Goal: Transaction & Acquisition: Subscribe to service/newsletter

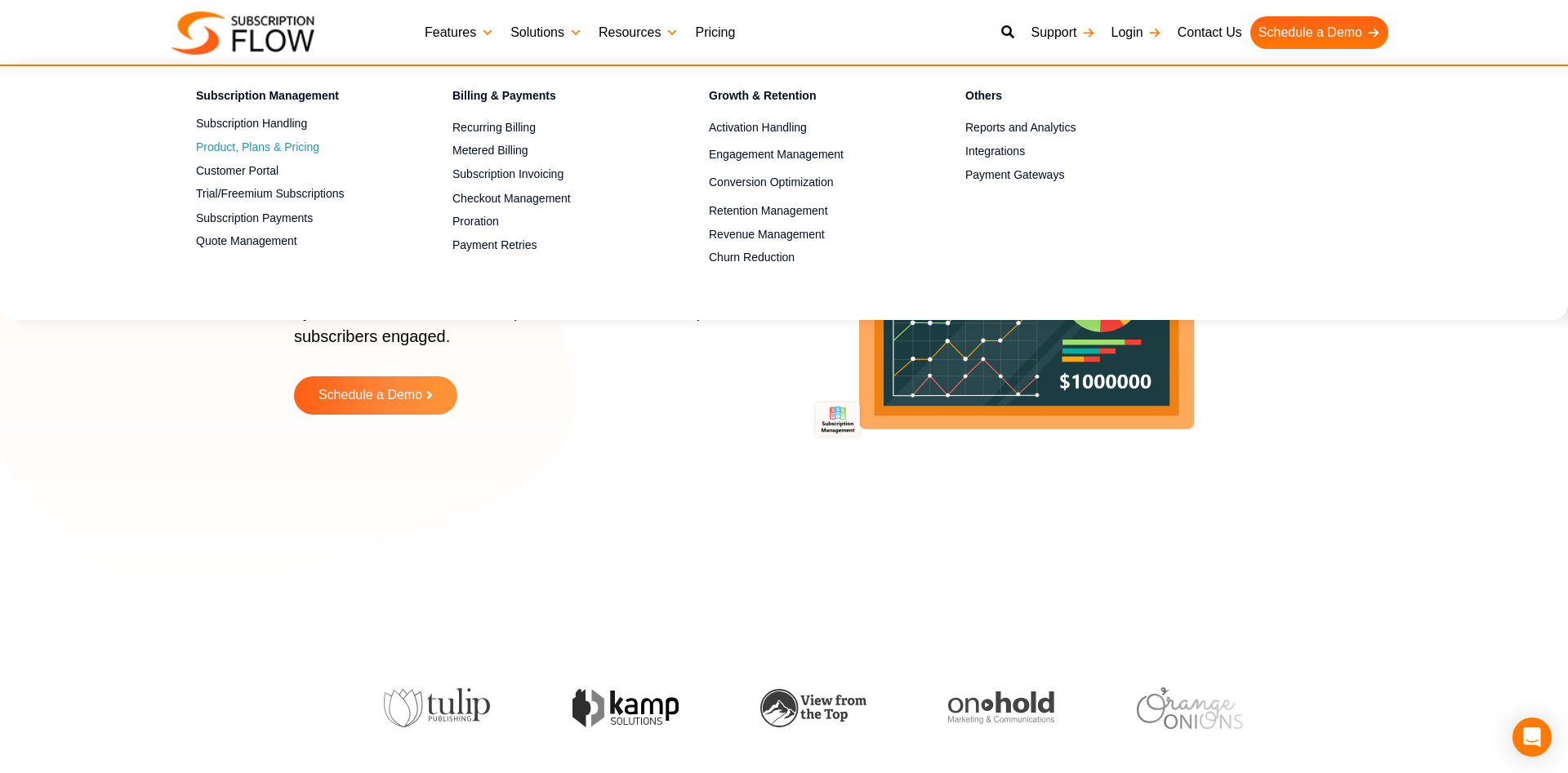
click at [278, 139] on span "Product, Plans & Pricing" at bounding box center [257, 148] width 123 height 17
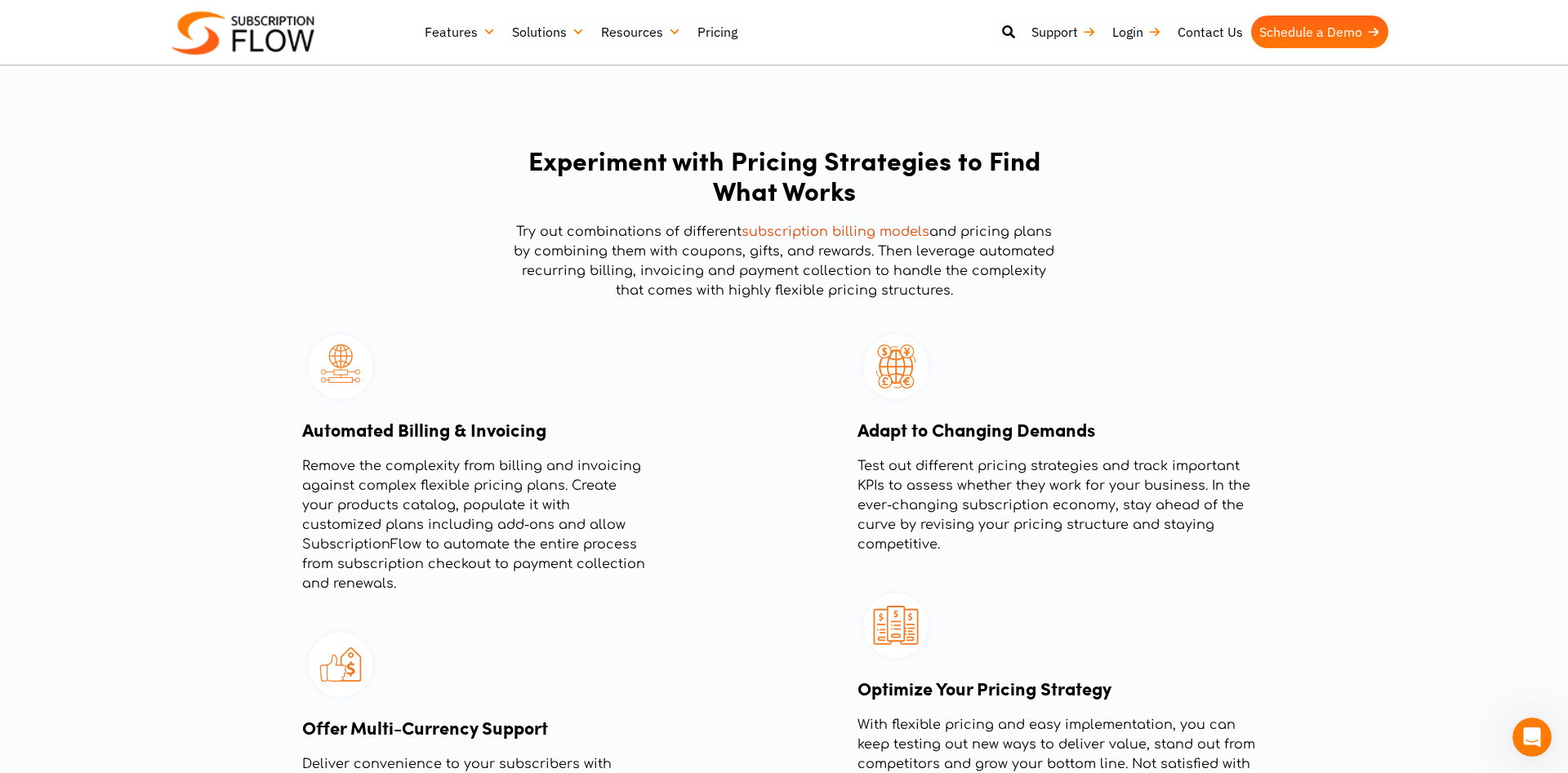
scroll to position [2083, 0]
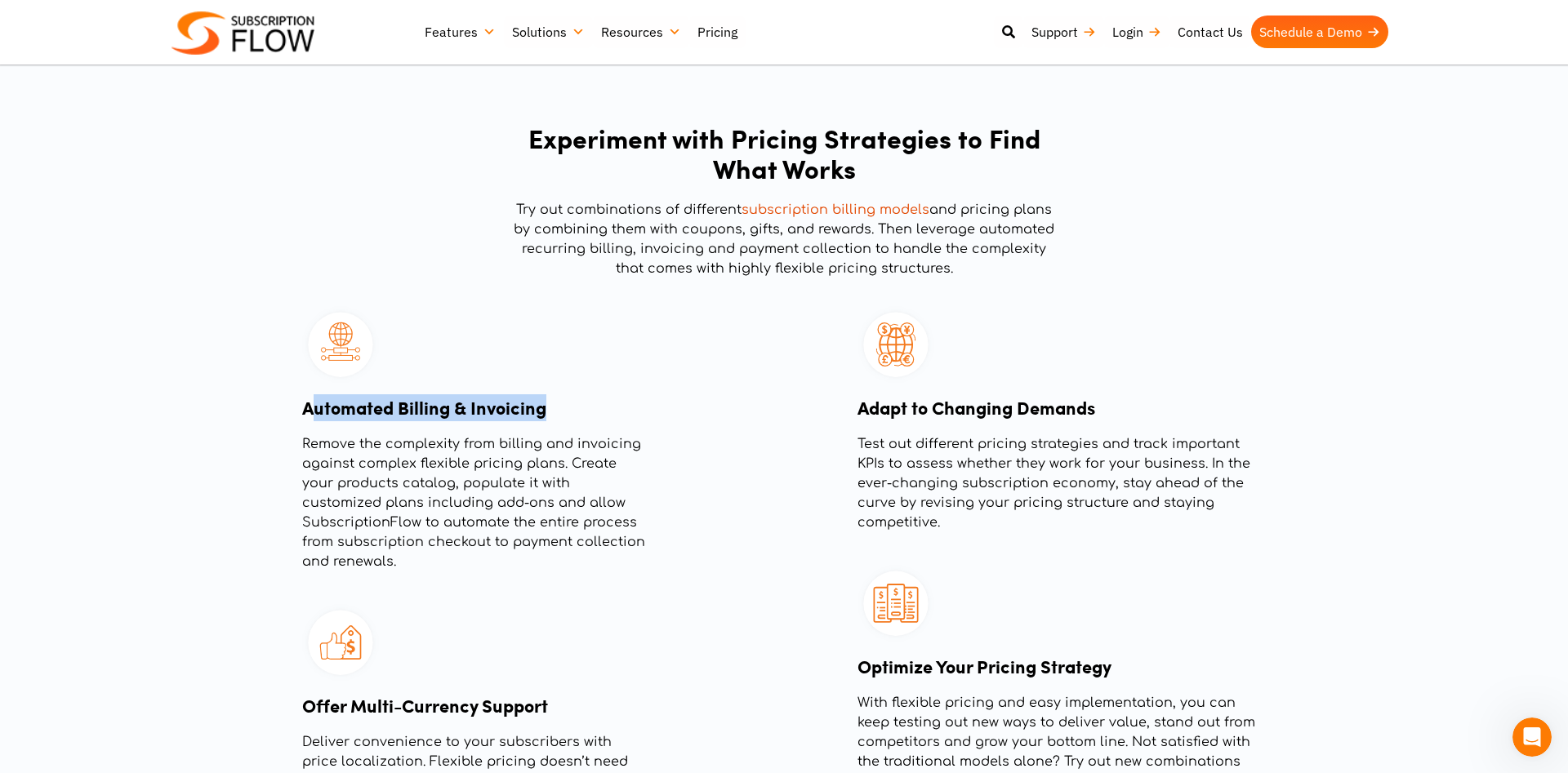
drag, startPoint x: 335, startPoint y: 393, endPoint x: 598, endPoint y: 410, distance: 263.5
click at [597, 410] on div "Automated Billing & Invoicing Remove the complexity from billing and invoicing …" at bounding box center [473, 439] width 343 height 266
click at [596, 409] on h3 "Automated Billing & Invoicing" at bounding box center [473, 408] width 343 height 27
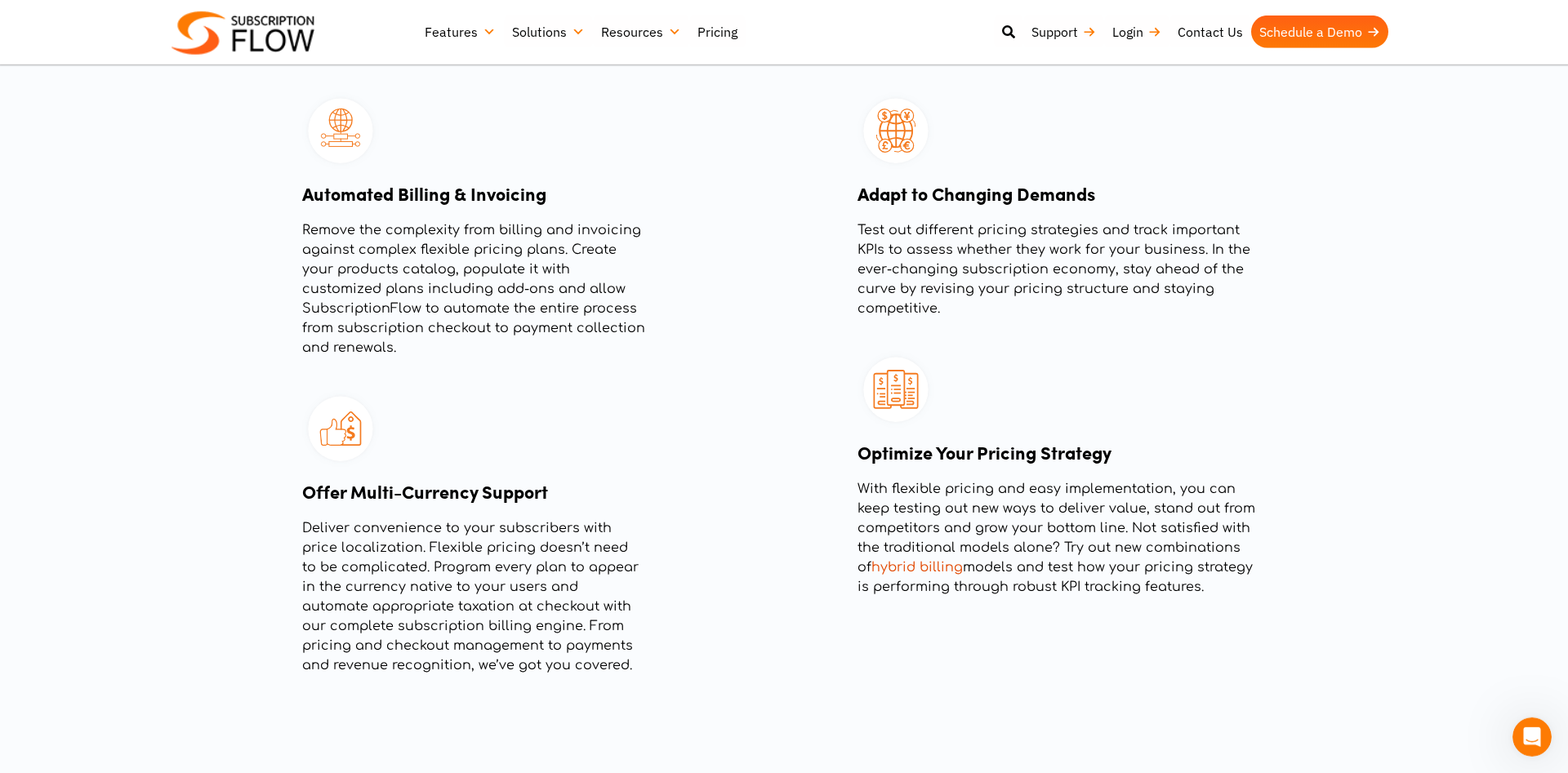
scroll to position [2499, 0]
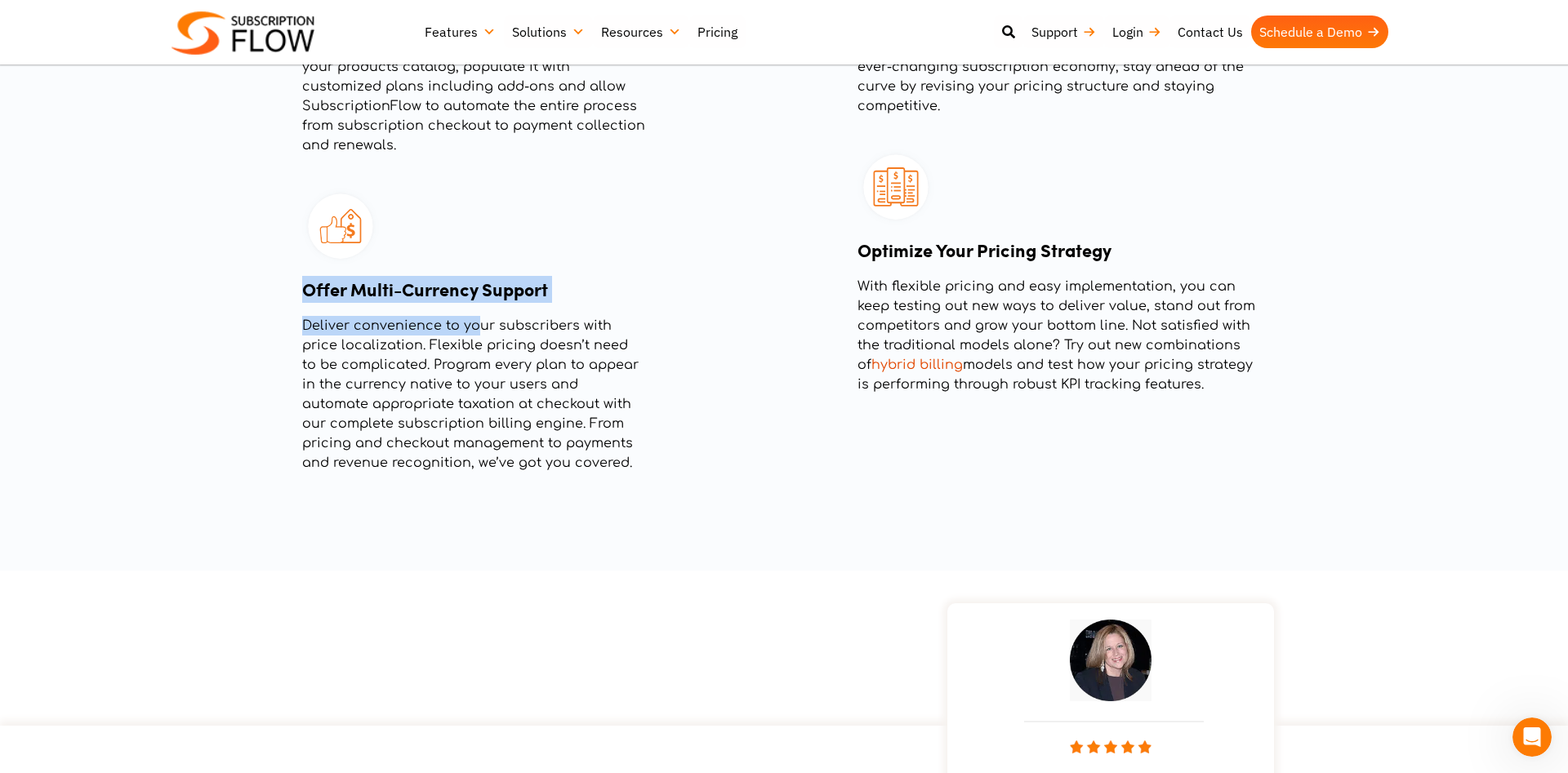
drag, startPoint x: 327, startPoint y: 297, endPoint x: 564, endPoint y: 310, distance: 237.4
click at [513, 311] on div "Offer Multi-Currency Support Deliver convenience to your subscribers with price…" at bounding box center [473, 374] width 343 height 197
click at [545, 297] on h3 "Offer Multi-Currency Support" at bounding box center [473, 289] width 343 height 27
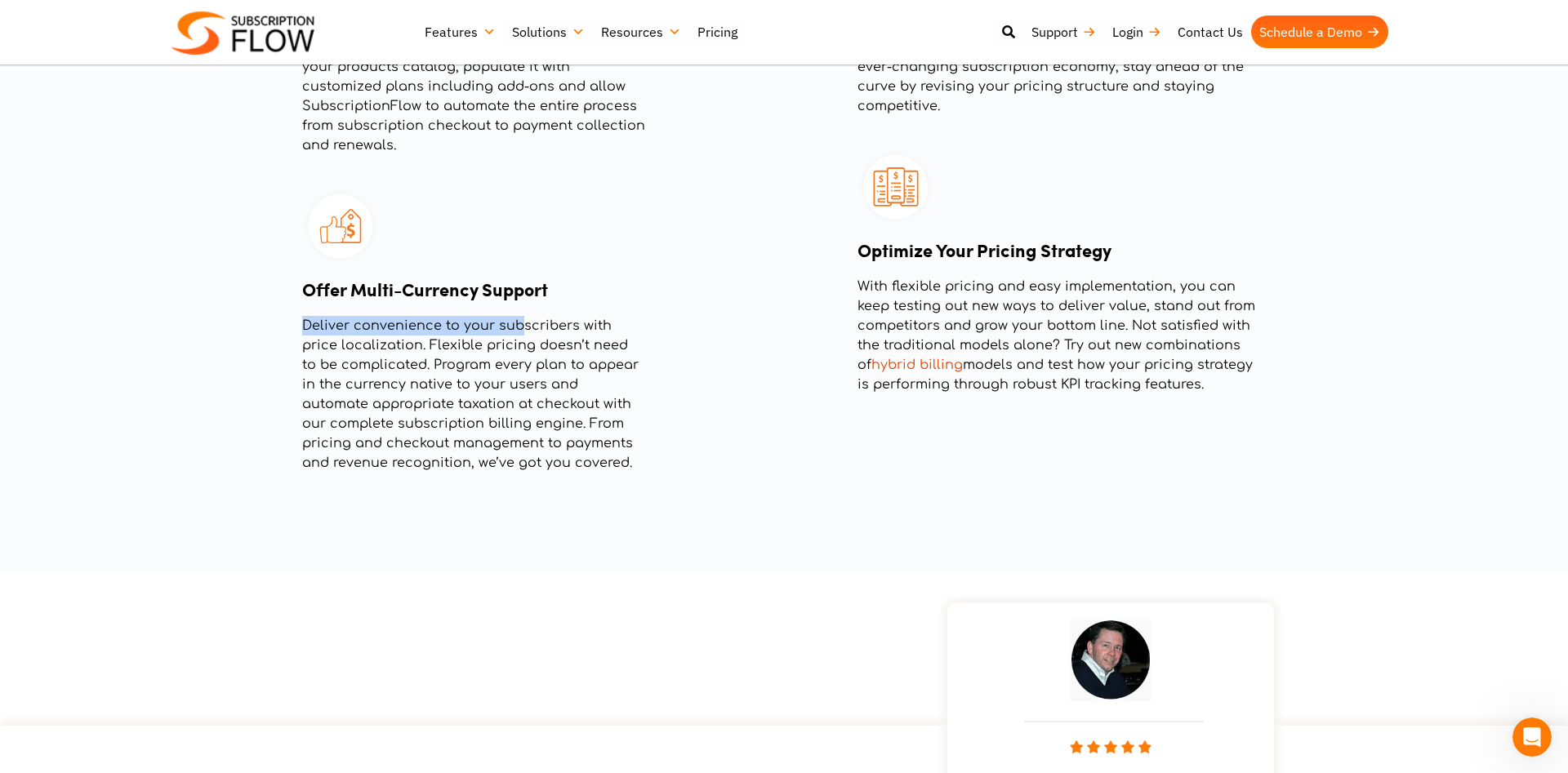
drag, startPoint x: 287, startPoint y: 320, endPoint x: 560, endPoint y: 327, distance: 273.1
click at [547, 328] on section "Automated Billing & Invoicing Remove the complexity from billing and invoicing …" at bounding box center [784, 181] width 1552 height 599
click at [553, 327] on p "Deliver convenience to your subscribers with price localization. Flexible prici…" at bounding box center [473, 395] width 343 height 157
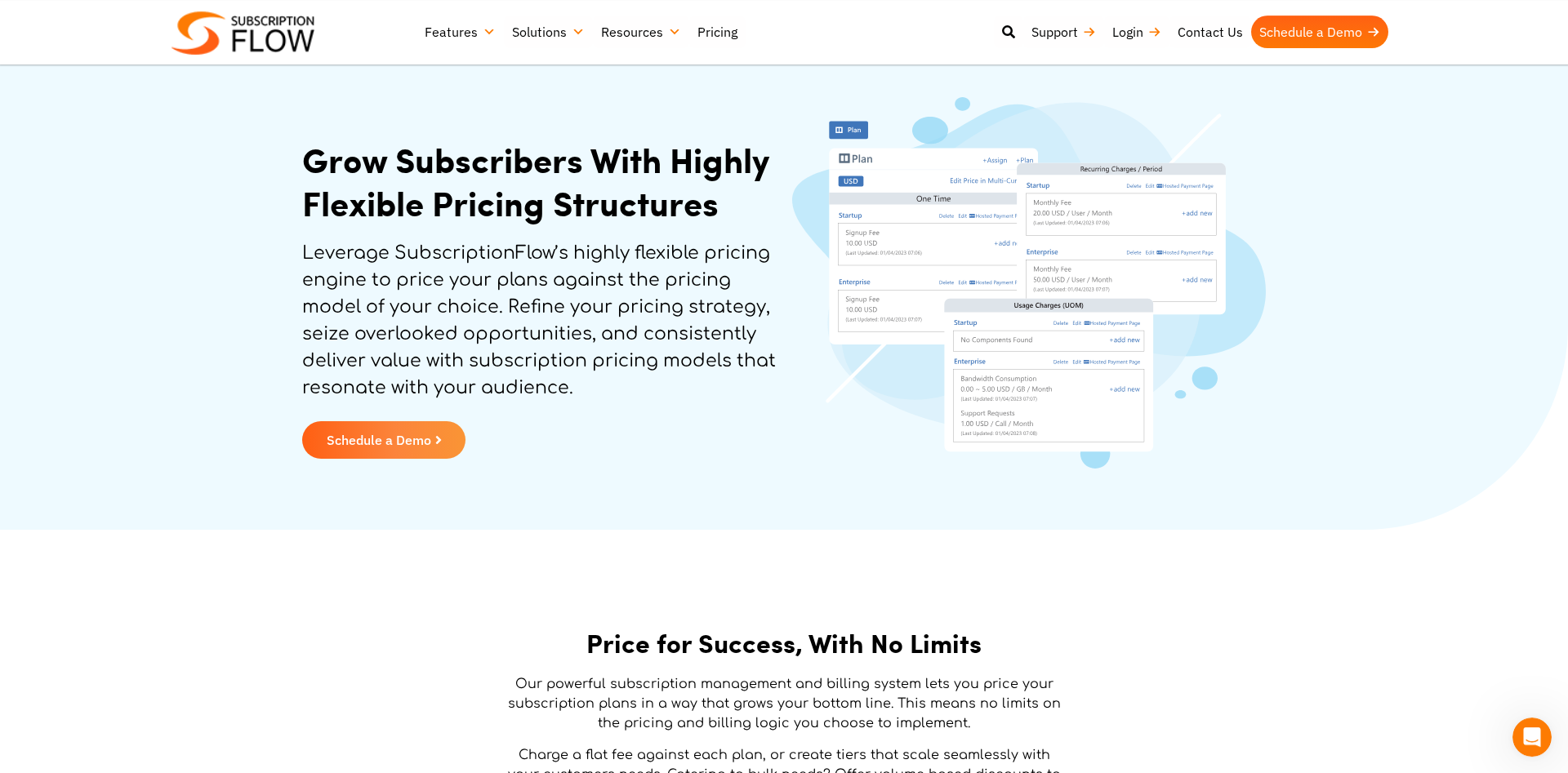
scroll to position [0, 0]
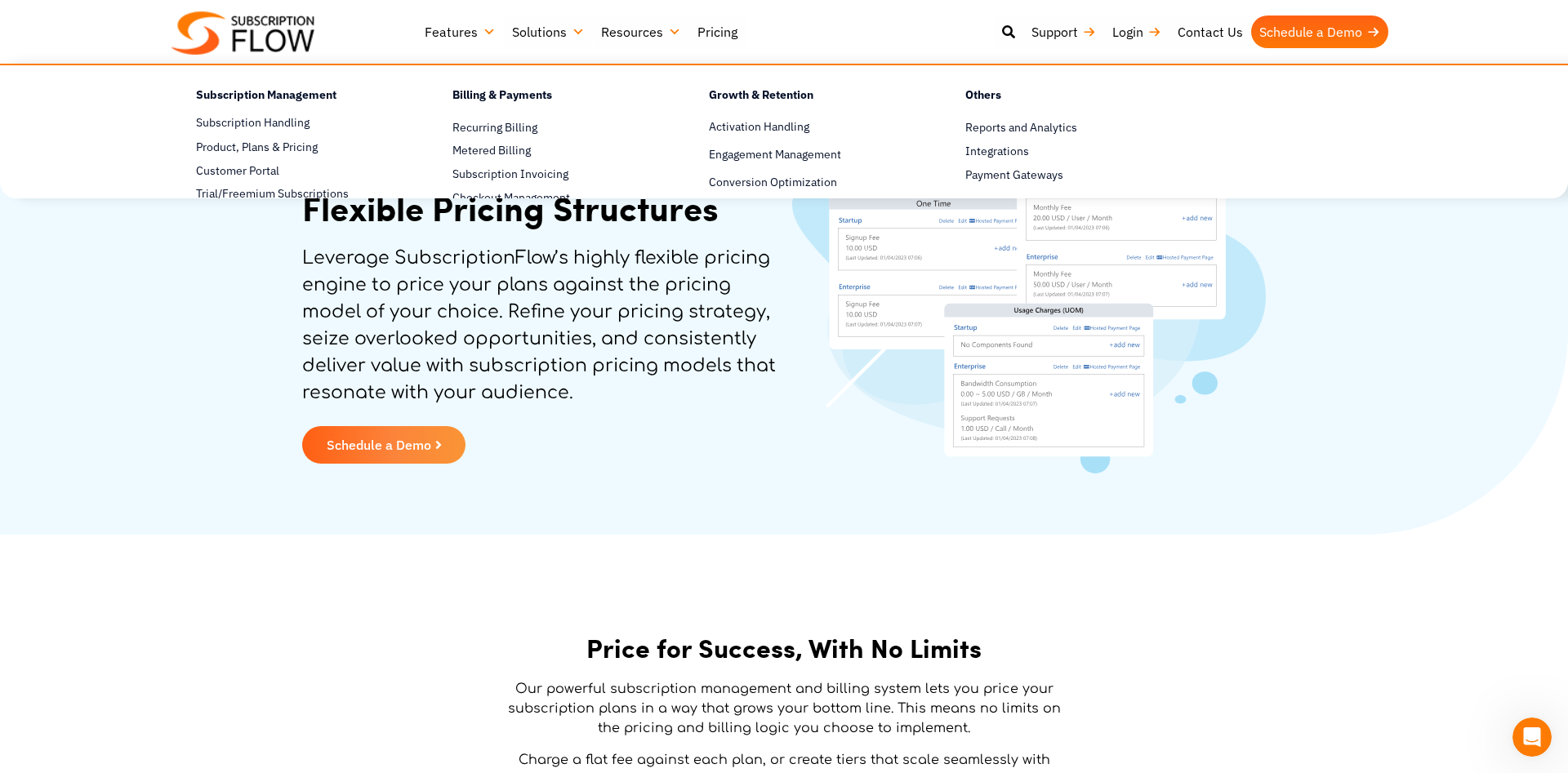
click at [442, 33] on link "Features" at bounding box center [461, 31] width 88 height 33
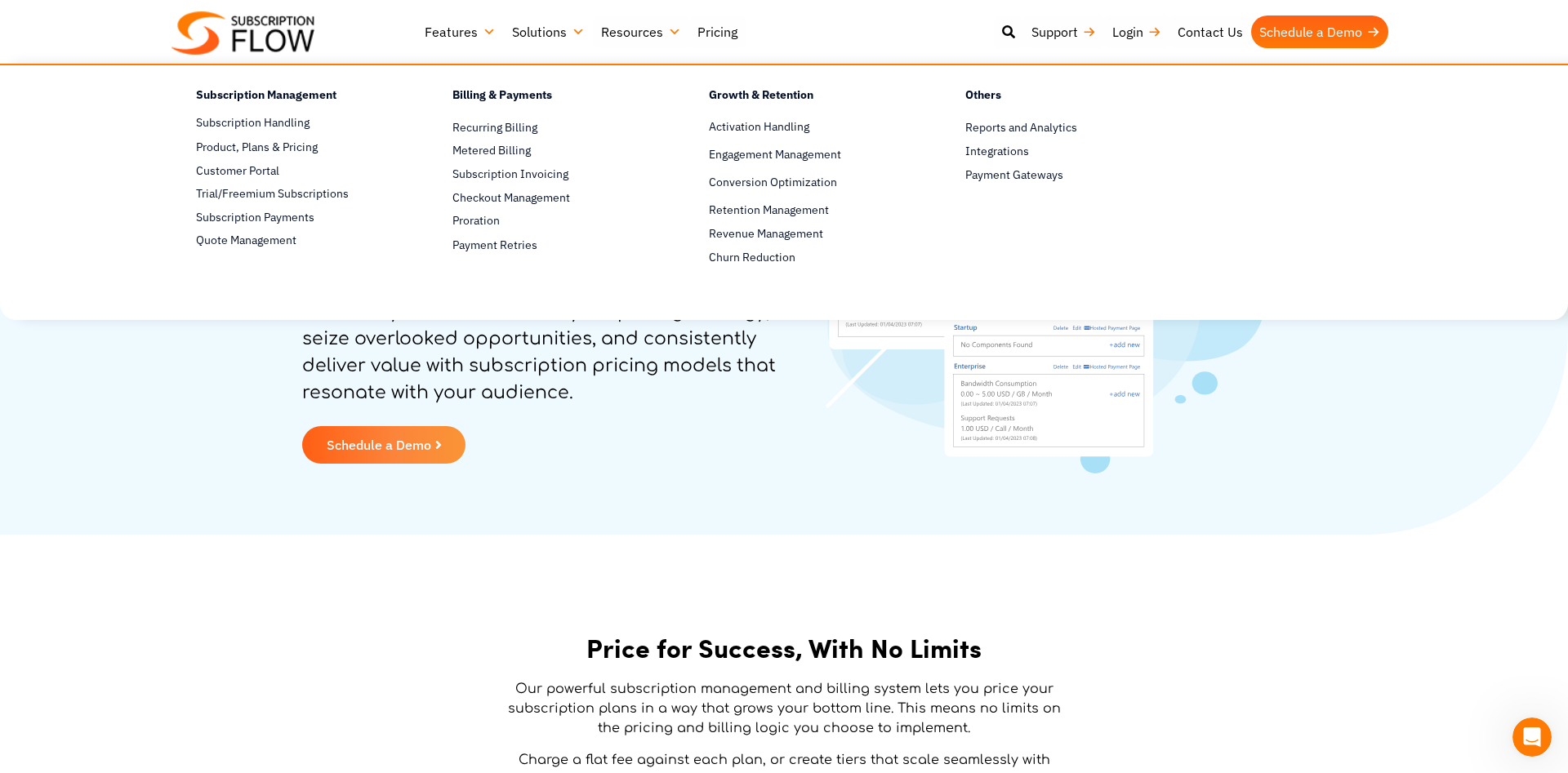
click at [554, 33] on link "Solutions" at bounding box center [548, 31] width 89 height 33
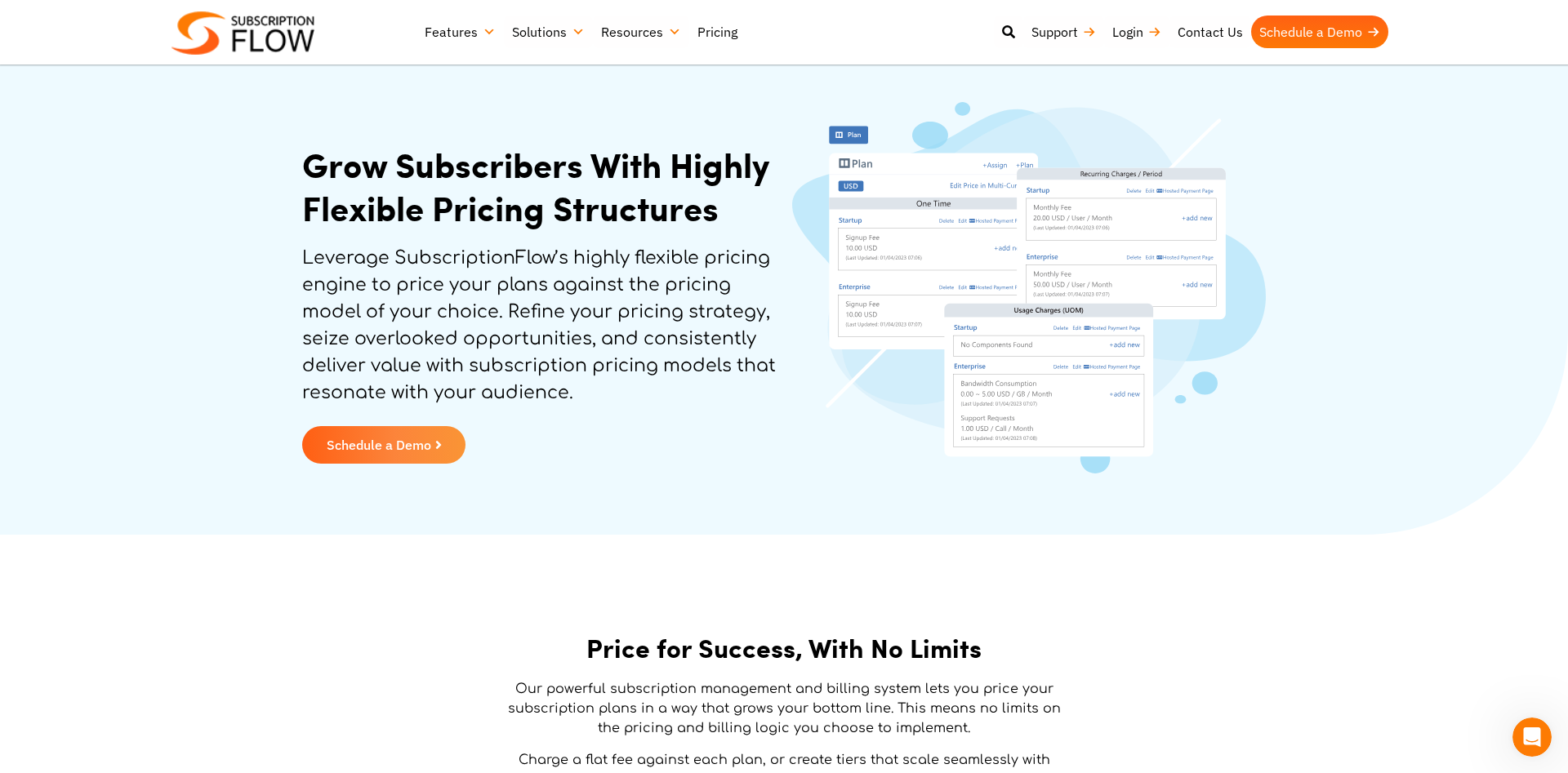
click at [708, 30] on link "Pricing" at bounding box center [717, 31] width 57 height 33
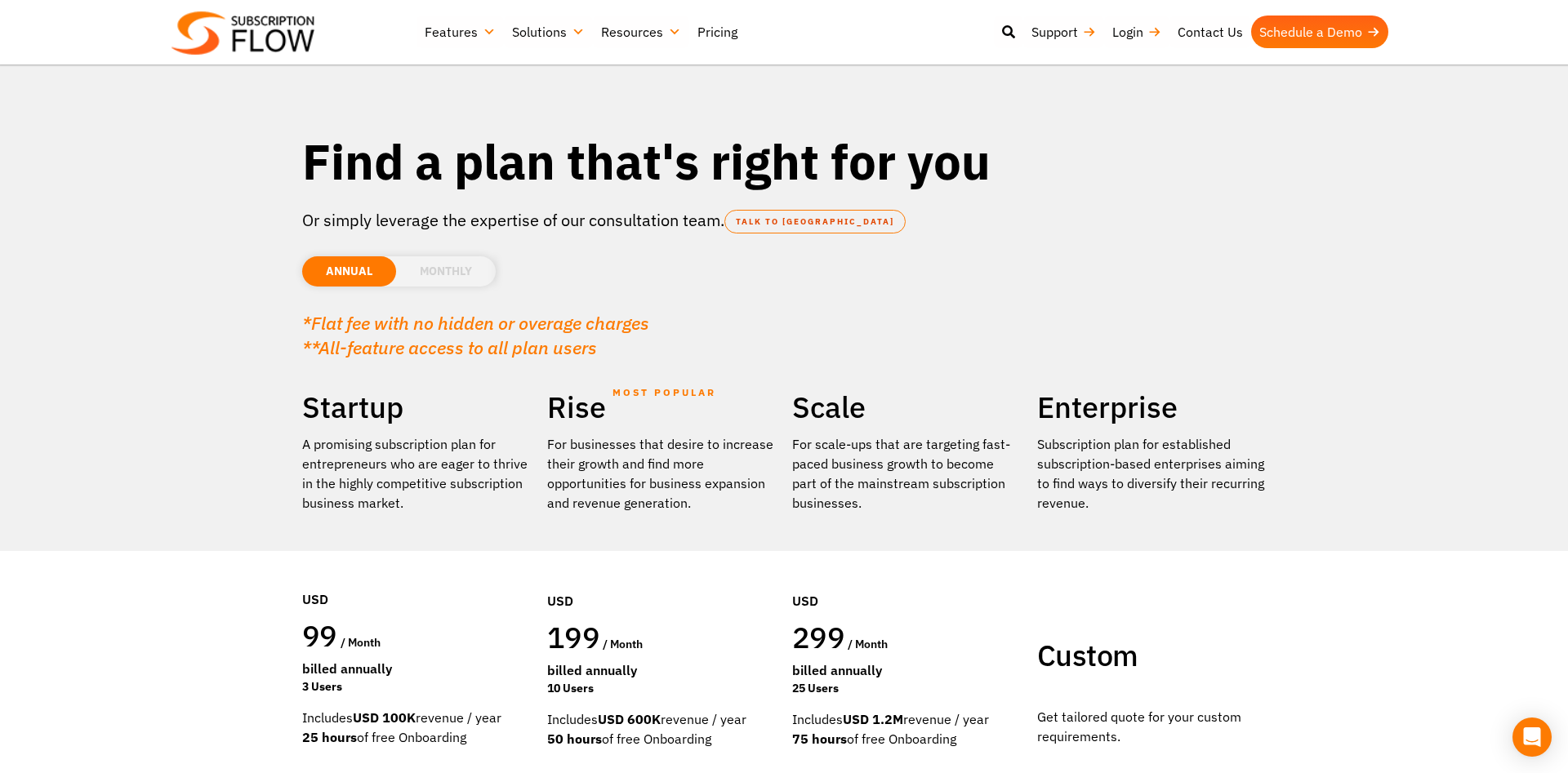
scroll to position [166, 0]
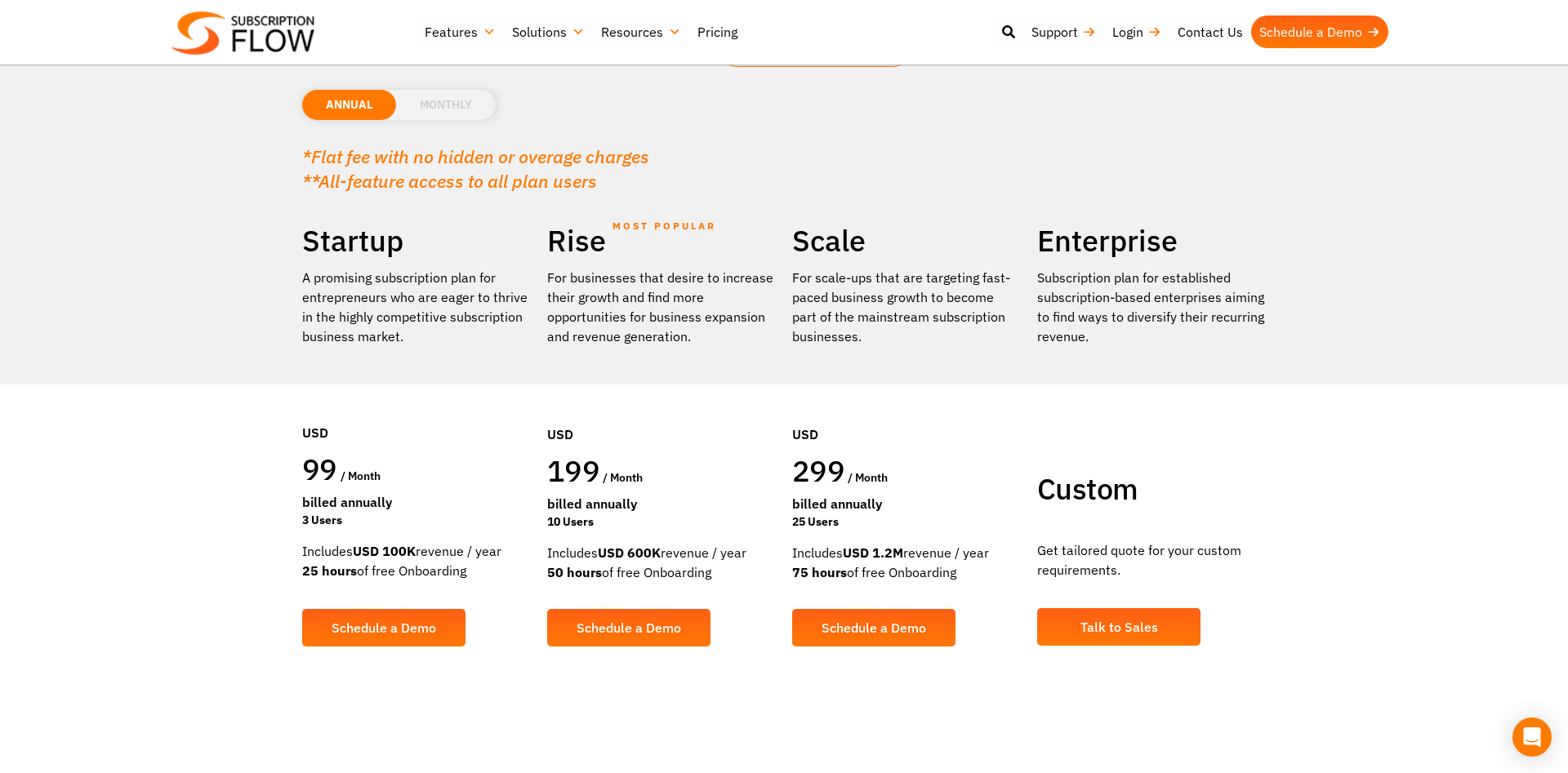
drag, startPoint x: 278, startPoint y: 275, endPoint x: 430, endPoint y: 280, distance: 152.1
click at [442, 283] on section "Find a plan that's right for you Or simply leverage the expertise of our consul…" at bounding box center [784, 285] width 1568 height 903
drag, startPoint x: 401, startPoint y: 275, endPoint x: 466, endPoint y: 284, distance: 65.6
click at [479, 284] on p "A promising subscription plan for entrepreneurs who are eager to thrive in the …" at bounding box center [416, 306] width 229 height 78
click at [424, 103] on li "MONTHLY" at bounding box center [446, 105] width 100 height 30
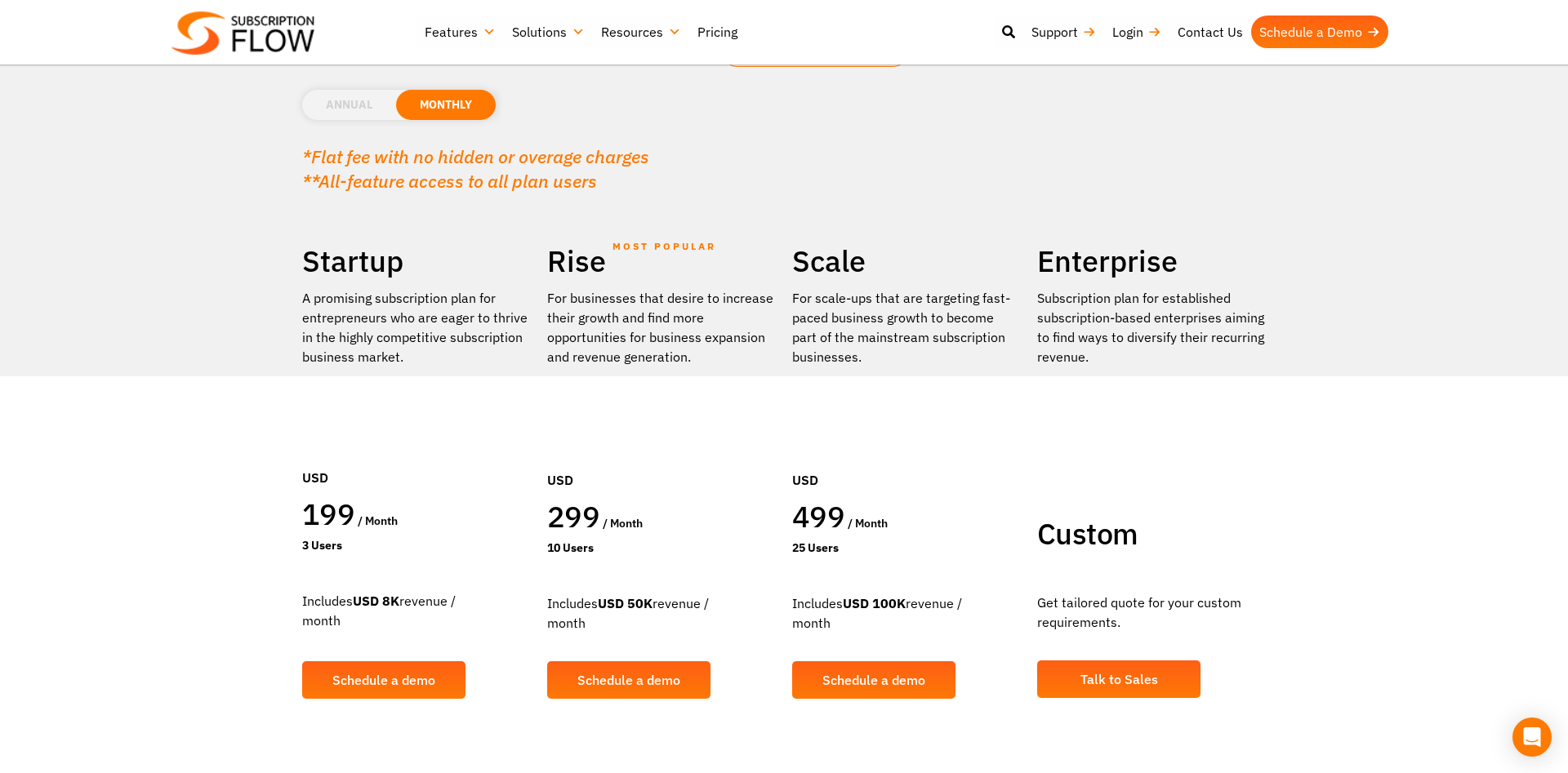
click at [348, 99] on li "ANNUAL" at bounding box center [349, 105] width 94 height 30
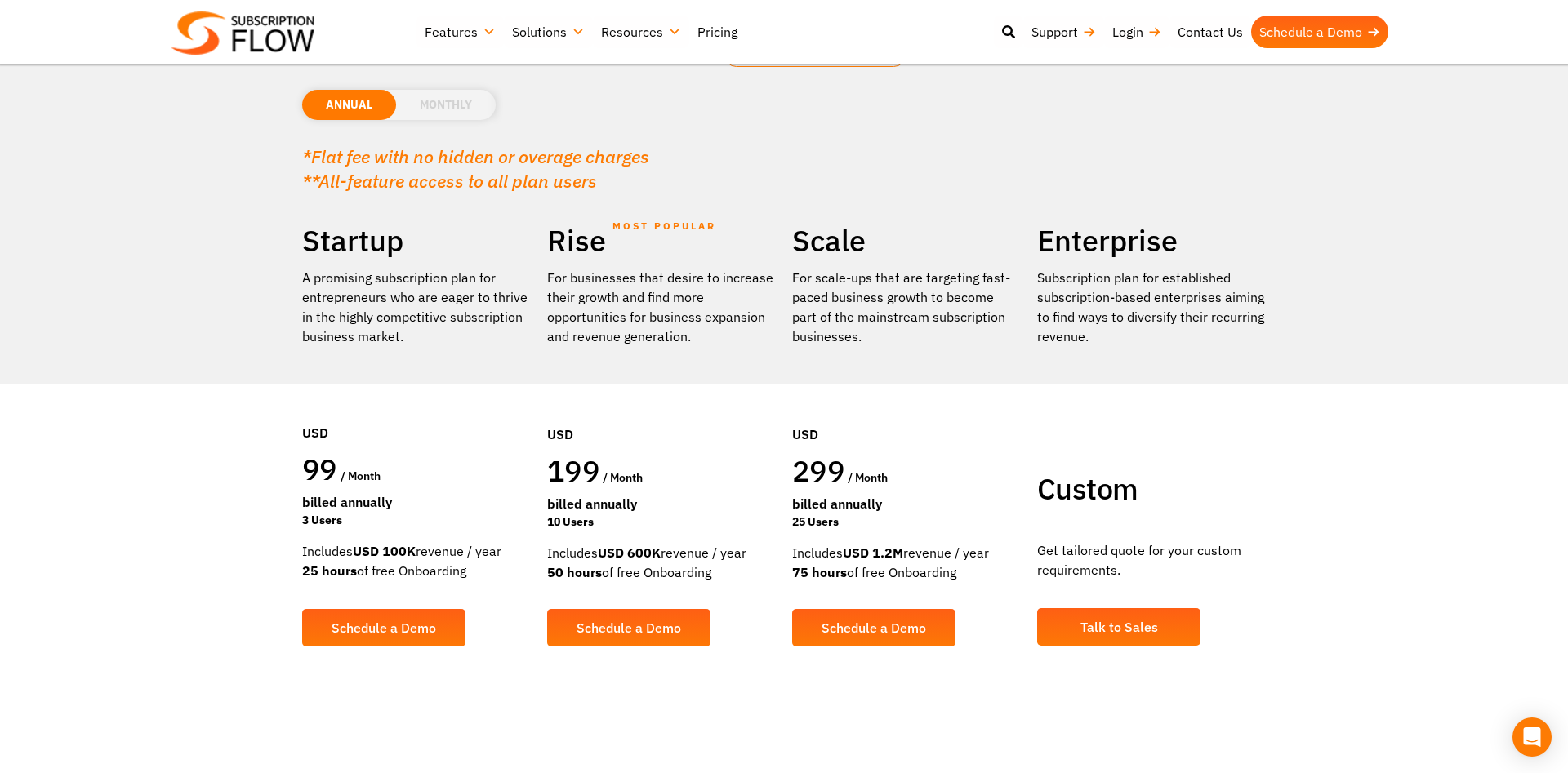
click at [448, 90] on li "MONTHLY" at bounding box center [446, 105] width 100 height 30
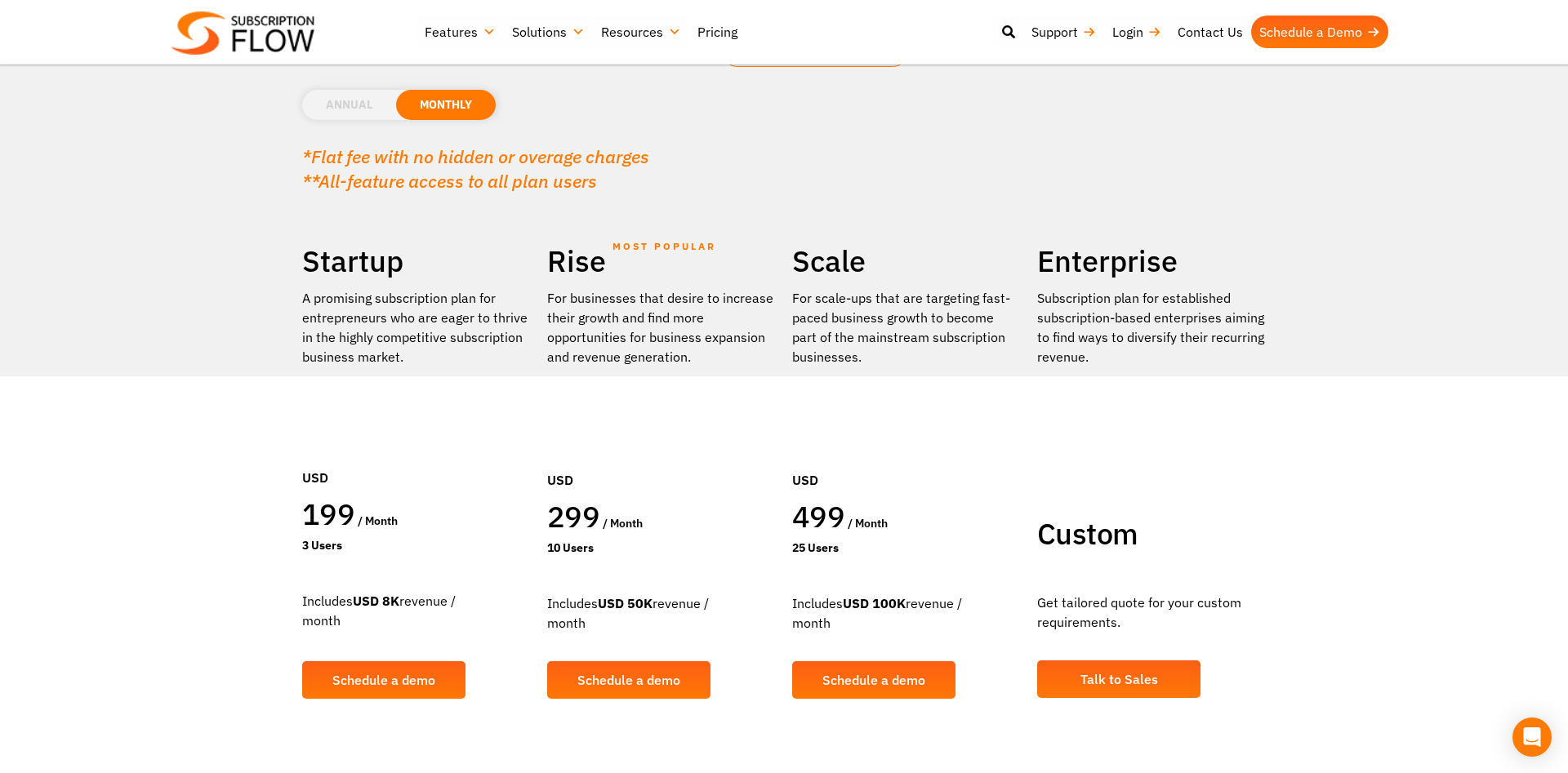
click at [358, 95] on li "ANNUAL" at bounding box center [349, 105] width 94 height 30
